Goal: Task Accomplishment & Management: Manage account settings

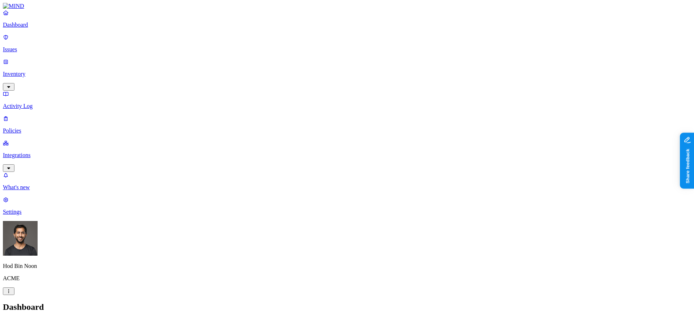
click at [36, 152] on p "Integrations" at bounding box center [347, 155] width 688 height 7
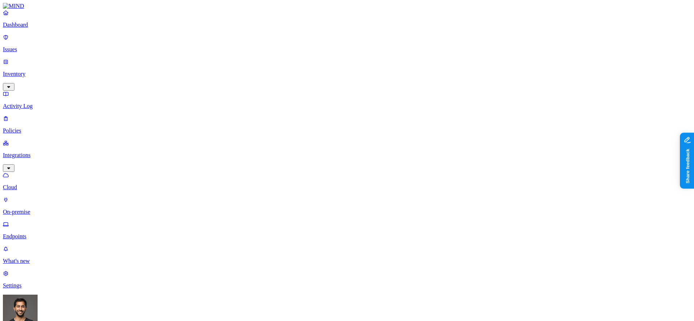
click at [25, 28] on p "Dashboard" at bounding box center [347, 25] width 688 height 7
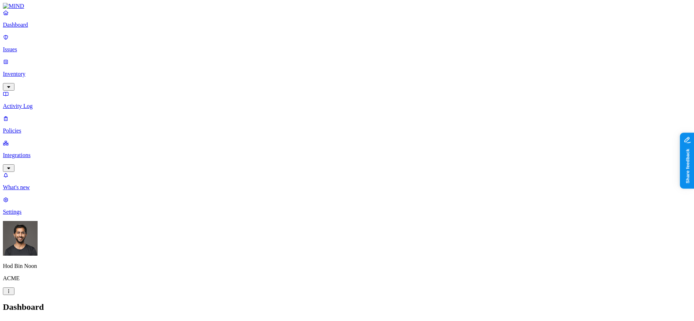
click at [47, 71] on p "Inventory" at bounding box center [347, 74] width 688 height 7
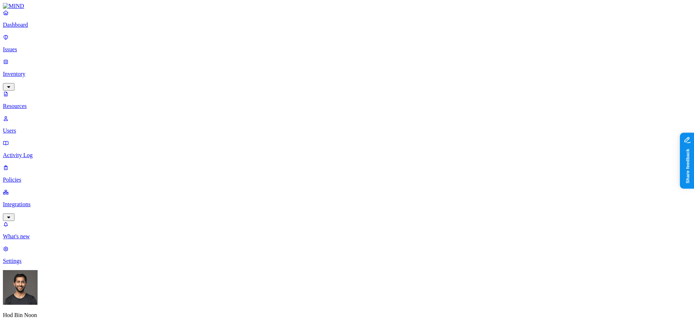
click at [217, 40] on div "PII" at bounding box center [217, 46] width 0 height 20
click at [377, 154] on span "Public" at bounding box center [369, 157] width 15 height 6
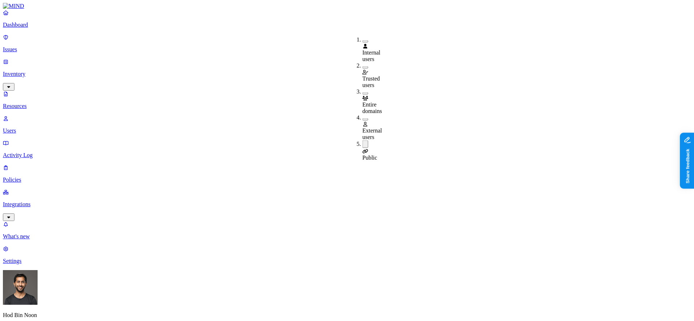
drag, startPoint x: 412, startPoint y: 21, endPoint x: 411, endPoint y: 25, distance: 4.1
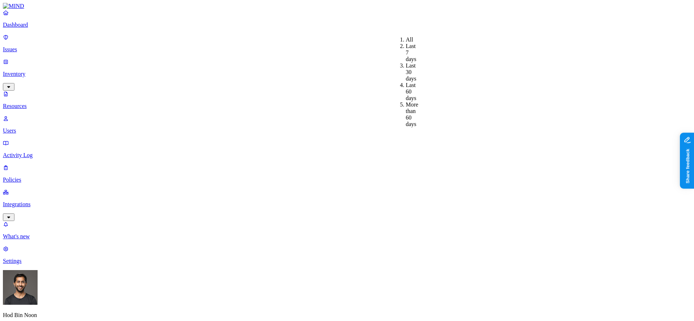
click at [406, 47] on div "Last 7 days" at bounding box center [406, 53] width 0 height 20
click at [28, 28] on p "Dashboard" at bounding box center [347, 25] width 688 height 7
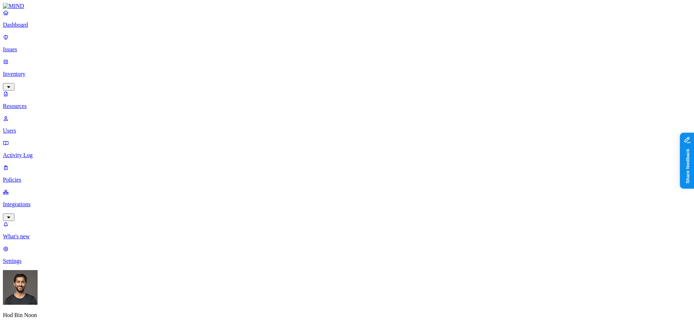
click at [39, 27] on link "Dashboard" at bounding box center [347, 18] width 688 height 19
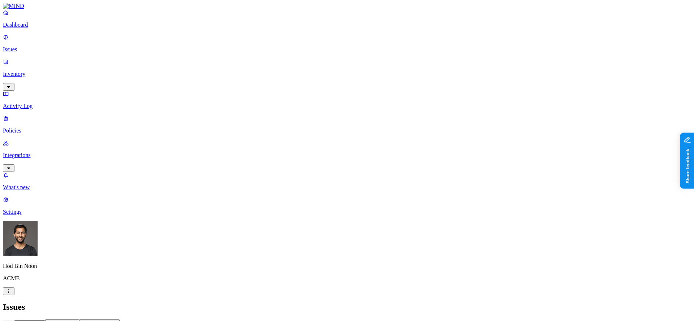
click at [49, 128] on p "Policies" at bounding box center [347, 131] width 688 height 7
click at [43, 319] on button "Create Policy" at bounding box center [23, 323] width 40 height 8
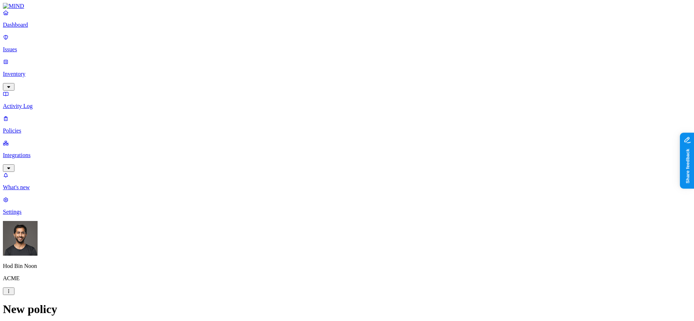
click at [327, 135] on label "Classification" at bounding box center [311, 134] width 32 height 6
click at [331, 198] on div "PHI" at bounding box center [330, 191] width 70 height 20
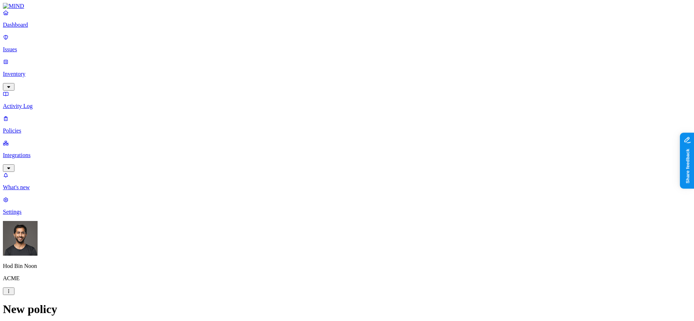
click at [43, 28] on p "Dashboard" at bounding box center [347, 25] width 688 height 7
click at [35, 152] on p "Integrations" at bounding box center [347, 155] width 688 height 7
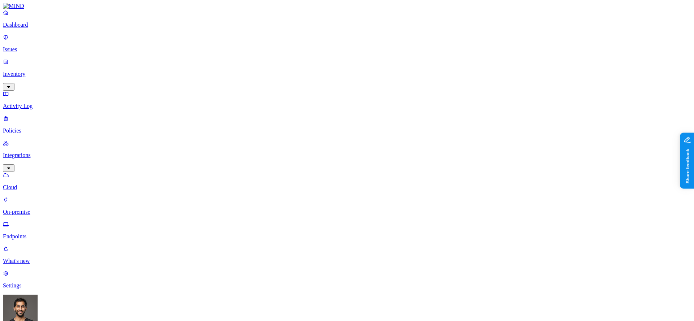
click at [30, 233] on p "Endpoints" at bounding box center [347, 236] width 688 height 7
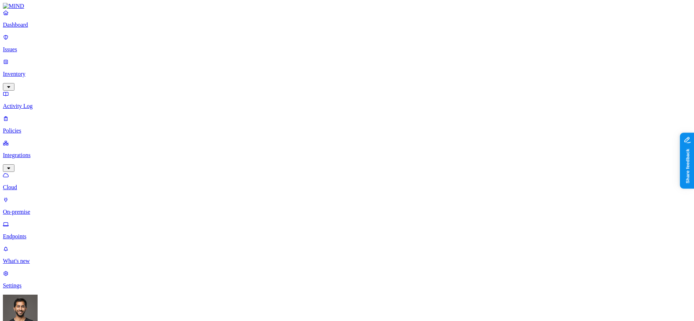
click at [36, 28] on p "Dashboard" at bounding box center [347, 25] width 688 height 7
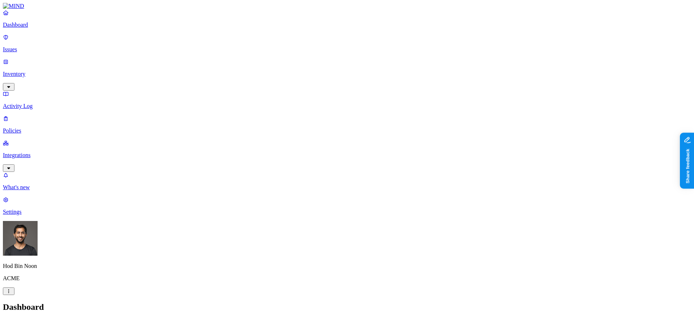
drag, startPoint x: 165, startPoint y: 26, endPoint x: 165, endPoint y: 39, distance: 12.6
drag, startPoint x: 111, startPoint y: 51, endPoint x: 126, endPoint y: 51, distance: 15.5
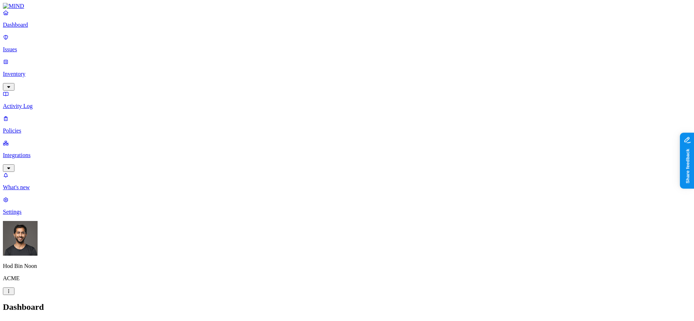
drag, startPoint x: 557, startPoint y: 198, endPoint x: 508, endPoint y: 197, distance: 48.4
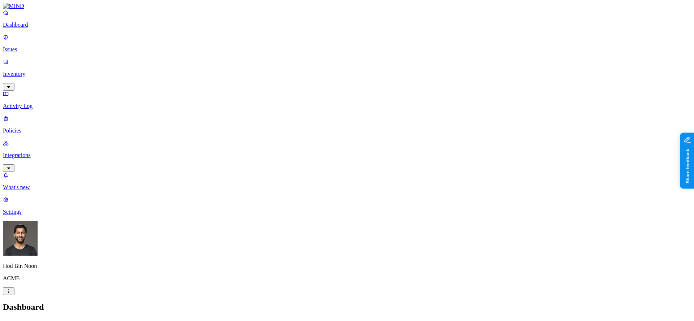
scroll to position [0, 0]
click at [24, 128] on p "Policies" at bounding box center [347, 131] width 688 height 7
click at [43, 319] on button "Create Policy" at bounding box center [23, 323] width 40 height 8
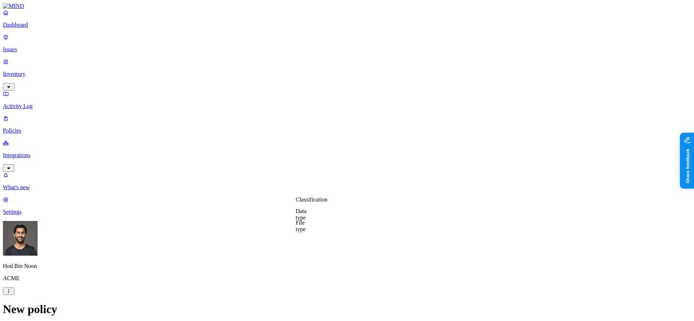
click at [320, 203] on label "Classification" at bounding box center [311, 200] width 32 height 6
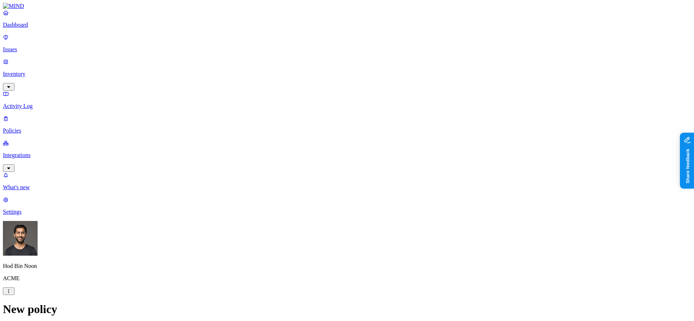
scroll to position [0, 0]
click at [38, 28] on p "Dashboard" at bounding box center [347, 25] width 688 height 7
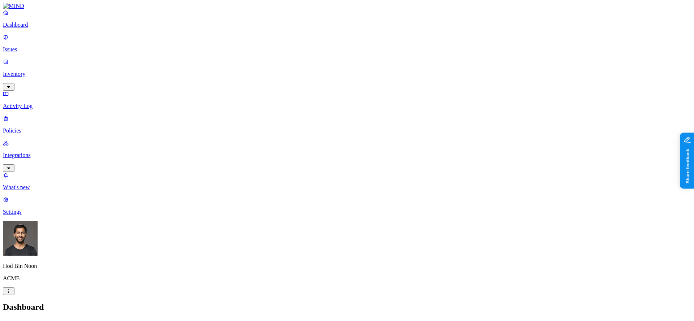
click at [38, 71] on p "Inventory" at bounding box center [347, 74] width 688 height 7
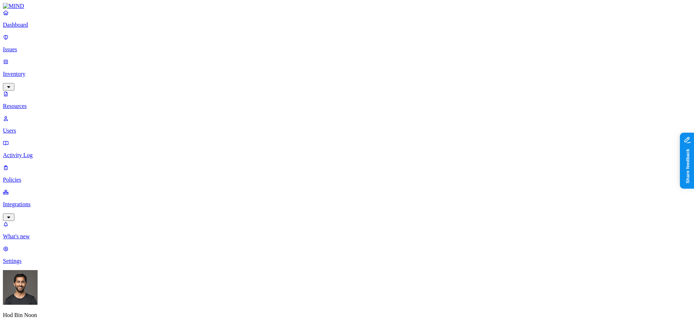
click at [30, 46] on p "Issues" at bounding box center [347, 49] width 688 height 7
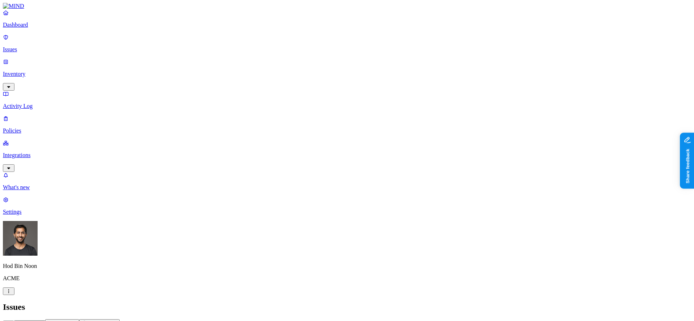
click at [30, 77] on div "Dashboard Issues Inventory Activity Log Policies Integrations" at bounding box center [347, 90] width 688 height 163
click at [27, 128] on p "Policies" at bounding box center [347, 131] width 688 height 7
click at [12, 320] on icon at bounding box center [9, 322] width 6 height 5
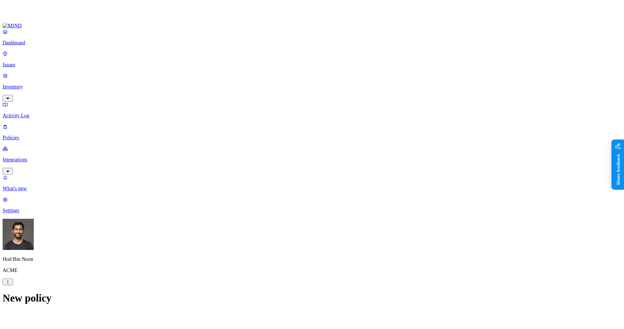
scroll to position [0, 0]
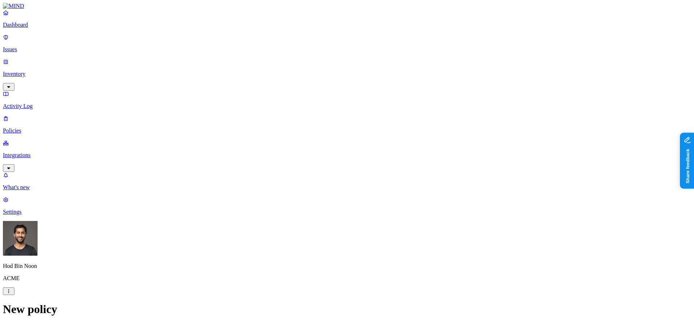
click at [31, 46] on p "Issues" at bounding box center [347, 49] width 688 height 7
click at [21, 128] on p "Policies" at bounding box center [347, 131] width 688 height 7
click at [32, 46] on p "Issues" at bounding box center [347, 49] width 688 height 7
click at [42, 321] on span "Exposure" at bounding box center [32, 324] width 20 height 5
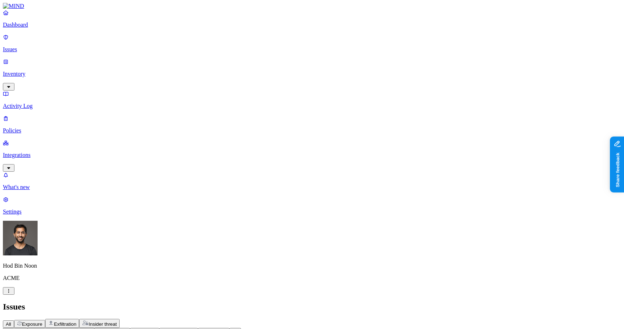
drag, startPoint x: 99, startPoint y: 146, endPoint x: 139, endPoint y: 147, distance: 39.8
click at [72, 161] on nav "Dashboard Issues Inventory Activity Log Policies Integrations What's new 1 Sett…" at bounding box center [312, 112] width 618 height 206
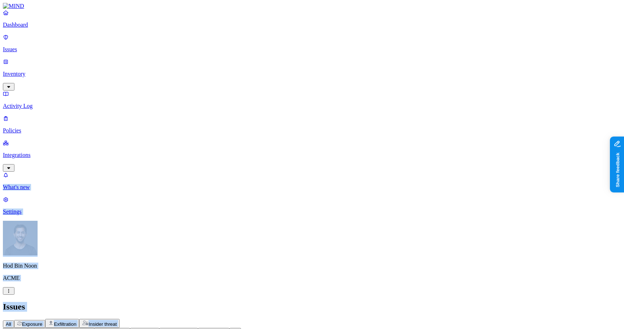
drag, startPoint x: 76, startPoint y: 193, endPoint x: 81, endPoint y: 165, distance: 28.6
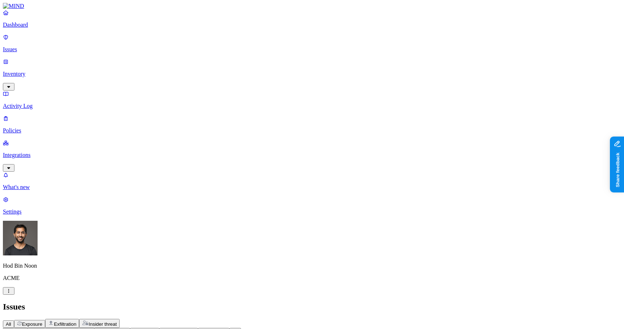
click at [43, 155] on nav "Dashboard Issues Inventory Activity Log Policies Integrations What's new 1 Sett…" at bounding box center [312, 112] width 618 height 206
